Goal: Find specific page/section: Find specific page/section

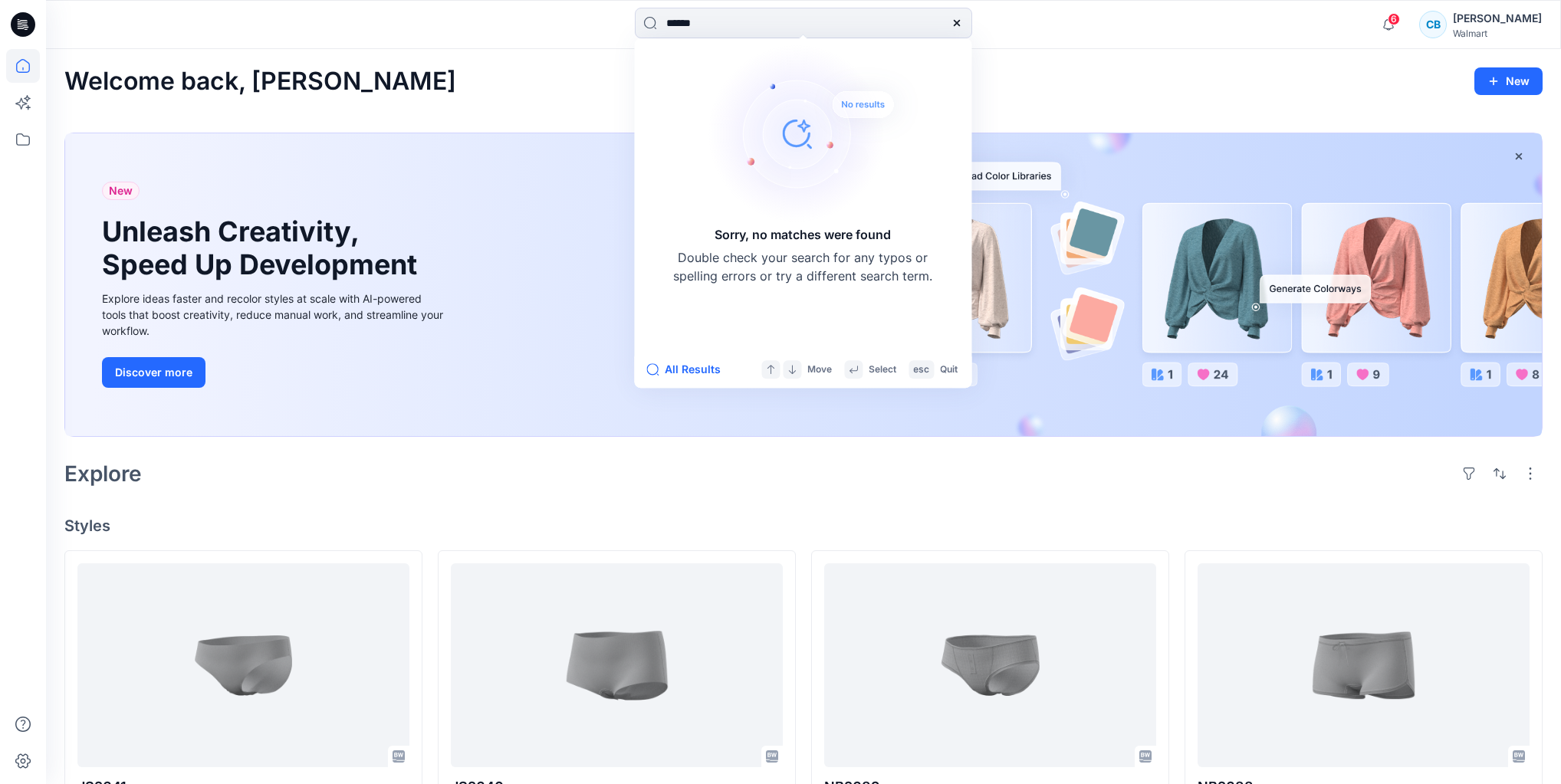
scroll to position [567, 0]
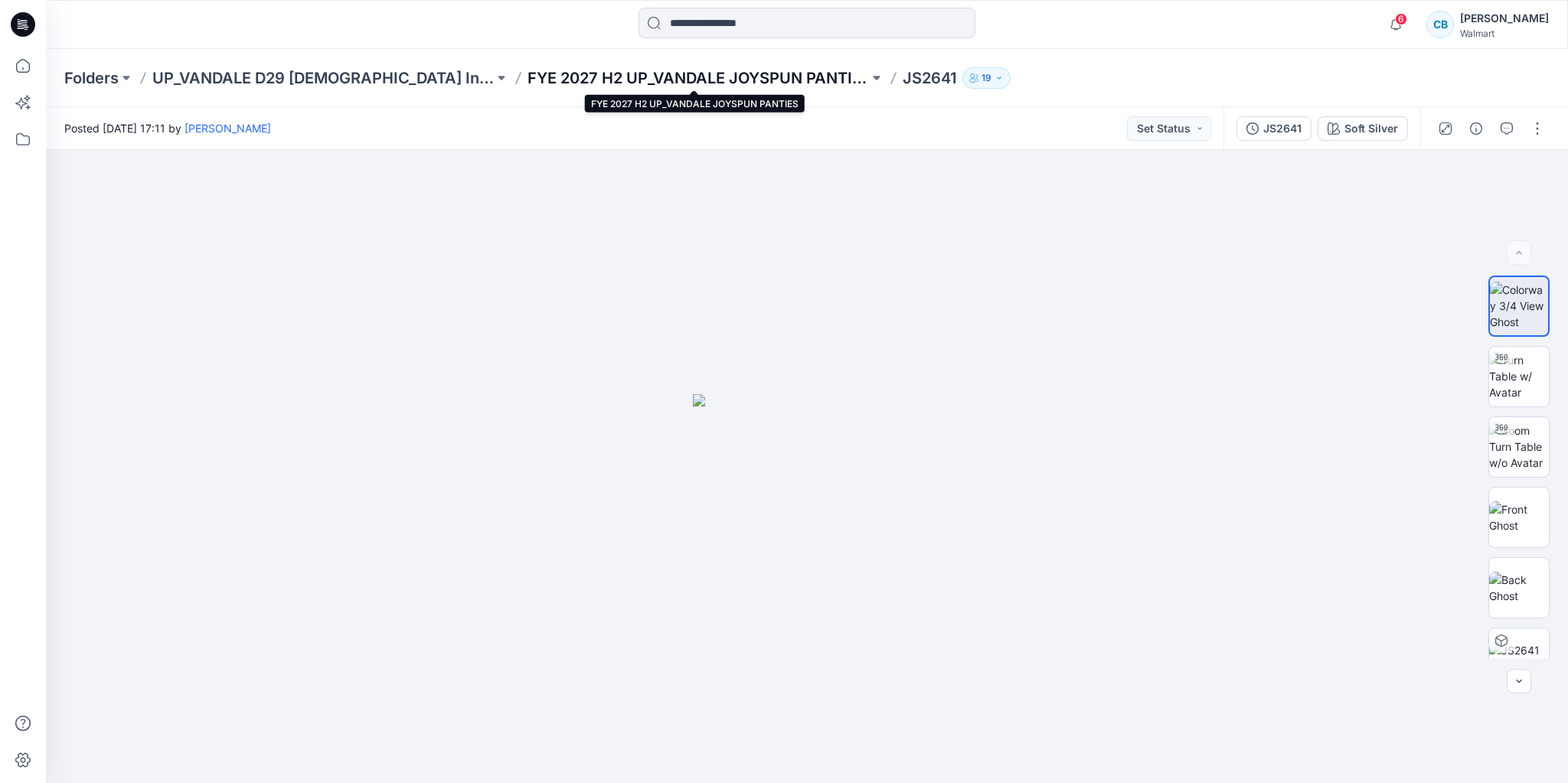
click at [823, 78] on p "FYE 2027 H2 UP_VANDALE JOYSPUN PANTIES" at bounding box center [698, 78] width 342 height 22
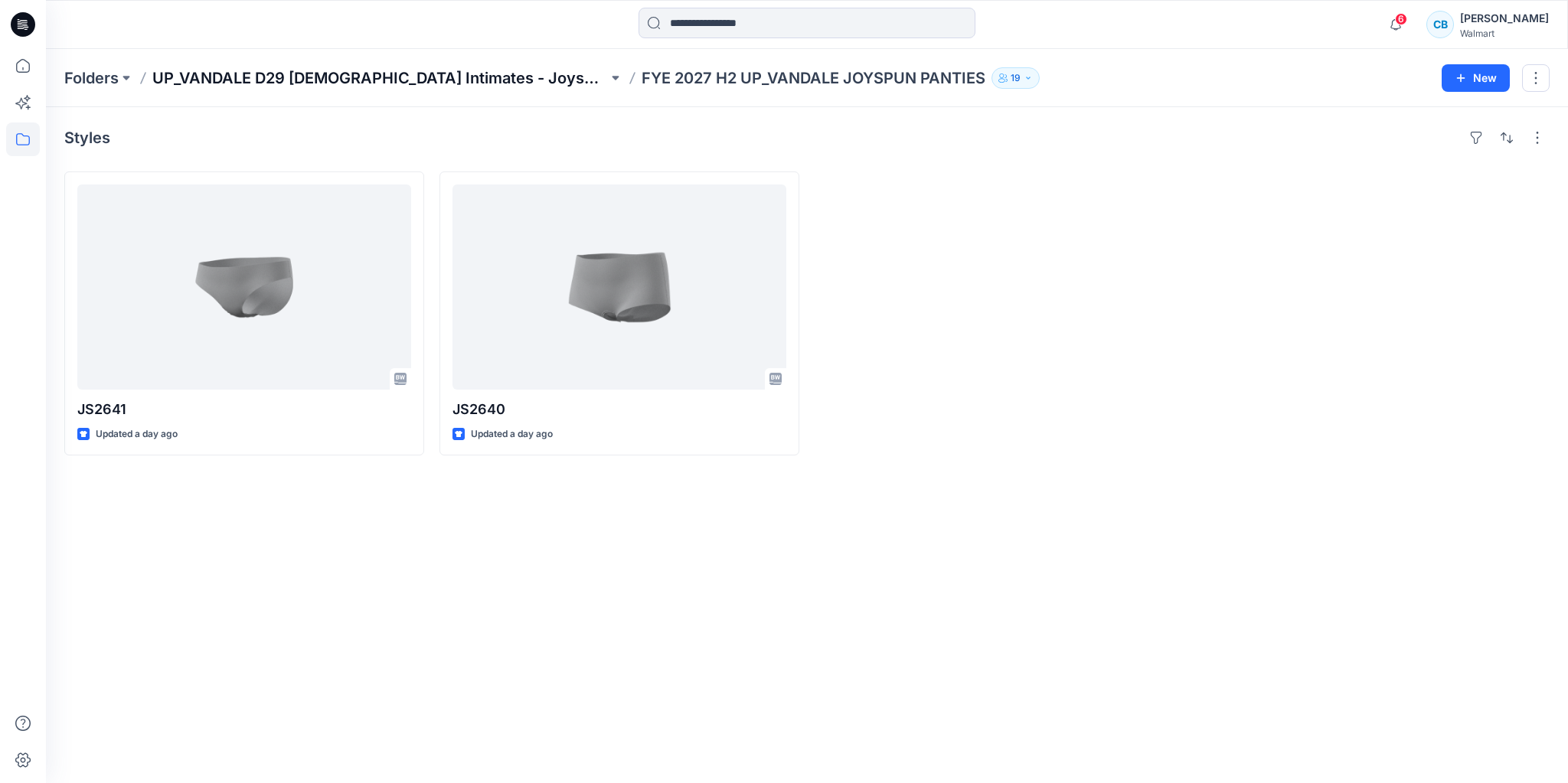
click at [419, 87] on p "UP_VANDALE D29 Ladies Intimates - Joyspun" at bounding box center [380, 78] width 456 height 22
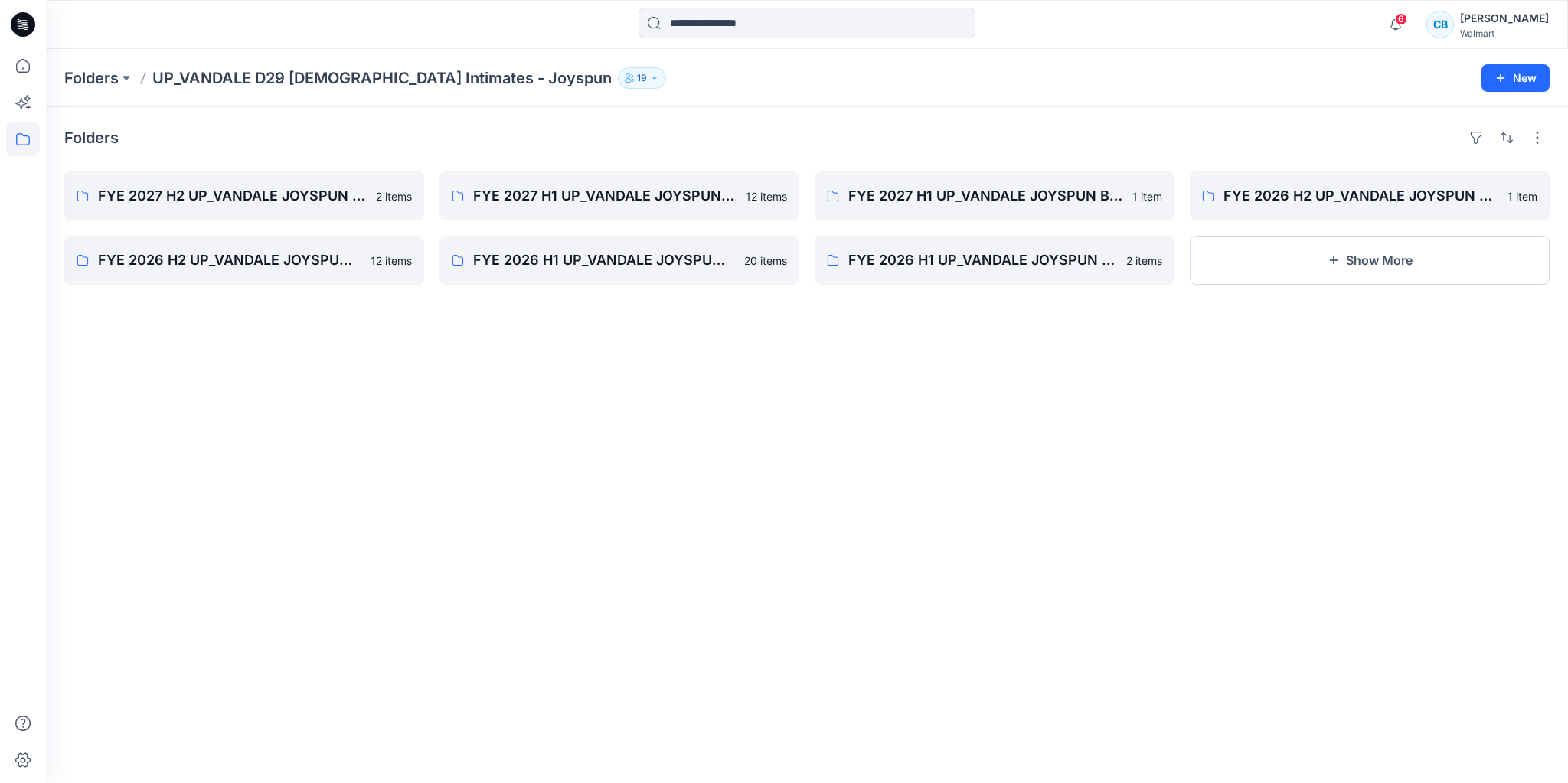
click at [944, 410] on div "Folders FYE 2027 H2 UP_VANDALE JOYSPUN PANTIES 2 items FYE 2026 H2 UP_VANDALE J…" at bounding box center [806, 445] width 1521 height 676
